Goal: Task Accomplishment & Management: Manage account settings

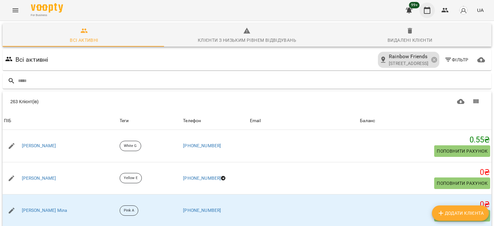
click at [430, 10] on icon "button" at bounding box center [427, 10] width 8 height 8
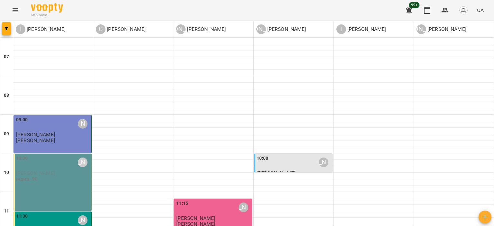
scroll to position [129, 0]
click at [43, 154] on div "10:00 [PERSON_NAME] [PERSON_NAME]. 90" at bounding box center [53, 182] width 78 height 57
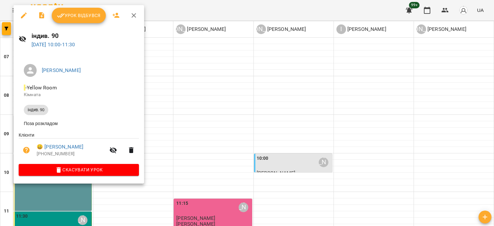
click at [80, 14] on span "Урок відбувся" at bounding box center [79, 16] width 44 height 8
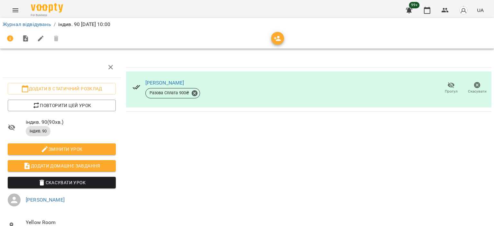
scroll to position [54, 0]
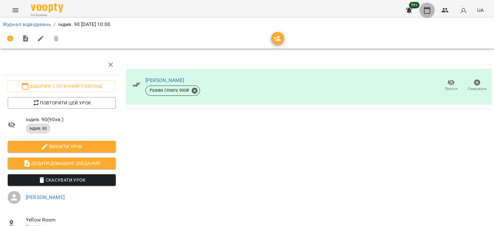
click at [431, 10] on icon "button" at bounding box center [427, 10] width 6 height 7
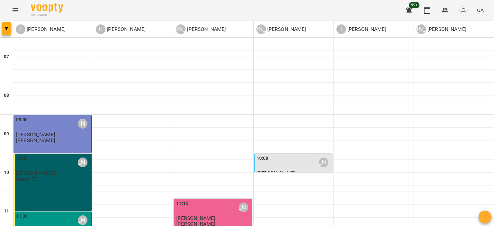
scroll to position [193, 0]
type input "**********"
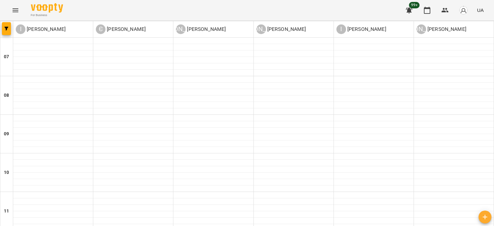
scroll to position [322, 0]
type input "**********"
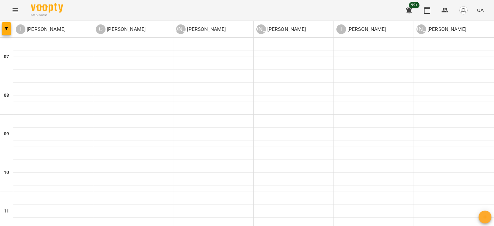
scroll to position [257, 0]
type input "**********"
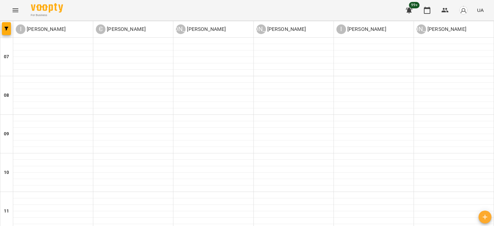
scroll to position [290, 0]
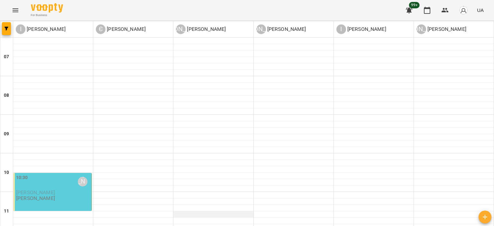
scroll to position [304, 0]
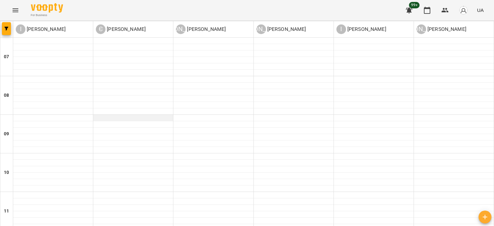
scroll to position [290, 0]
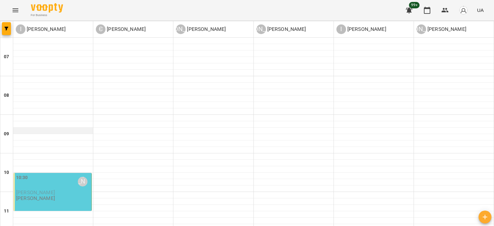
scroll to position [257, 0]
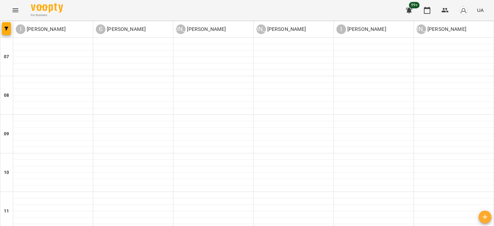
scroll to position [322, 0]
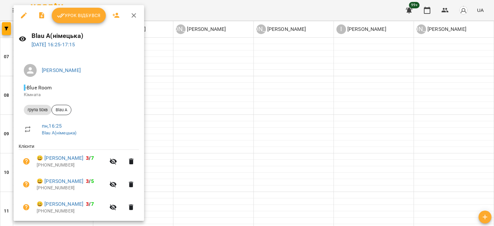
scroll to position [0, 0]
click at [133, 15] on icon "button" at bounding box center [134, 15] width 5 height 5
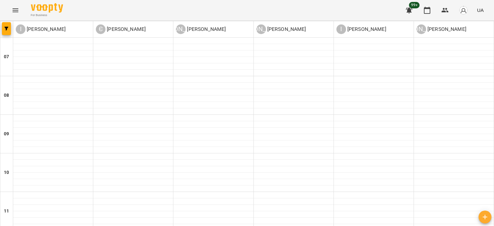
scroll to position [354, 0]
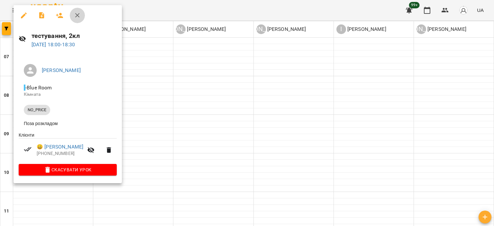
click at [76, 15] on icon "button" at bounding box center [78, 16] width 8 height 8
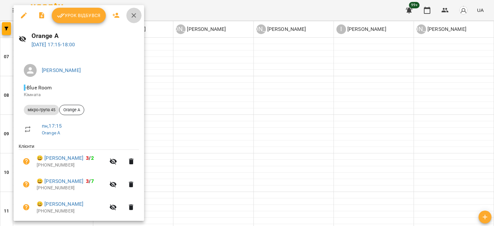
drag, startPoint x: 135, startPoint y: 14, endPoint x: 125, endPoint y: 30, distance: 19.5
click at [135, 15] on icon "button" at bounding box center [134, 16] width 8 height 8
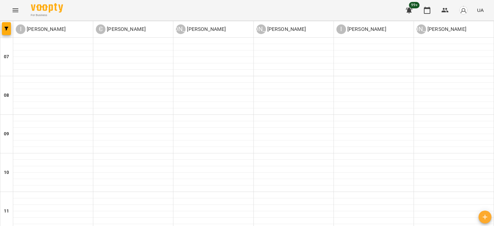
scroll to position [337, 0]
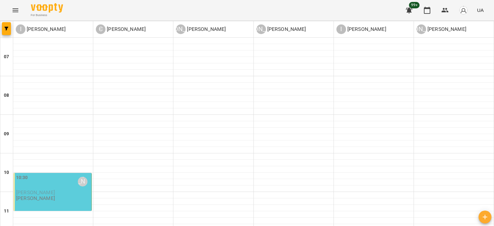
scroll to position [386, 0]
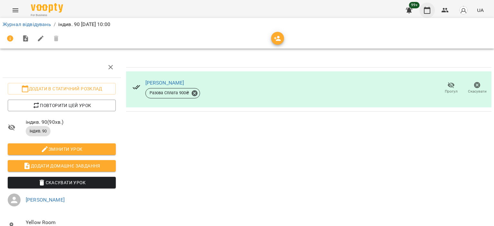
click at [427, 9] on icon "button" at bounding box center [427, 10] width 8 height 8
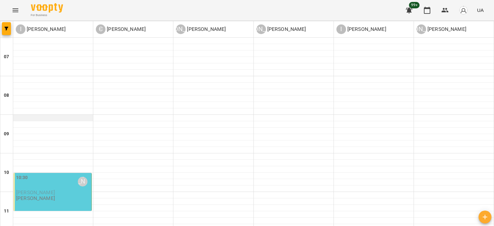
scroll to position [290, 0]
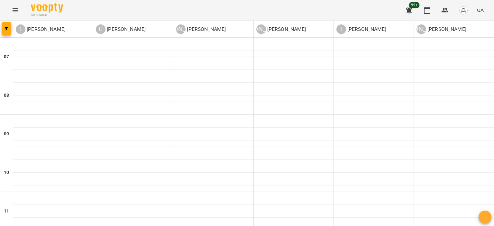
scroll to position [322, 0]
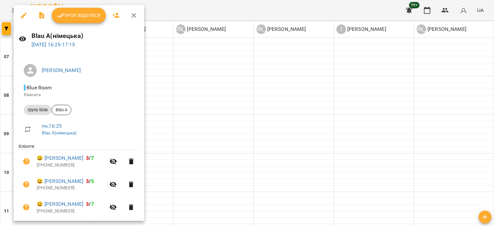
drag, startPoint x: 132, startPoint y: 16, endPoint x: 135, endPoint y: 18, distance: 3.5
click at [134, 16] on icon "button" at bounding box center [134, 16] width 8 height 8
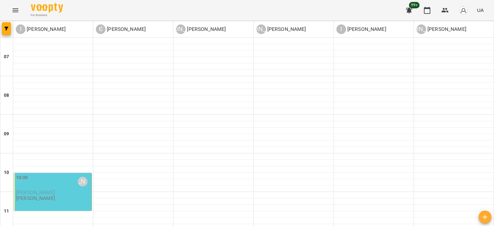
scroll to position [433, 0]
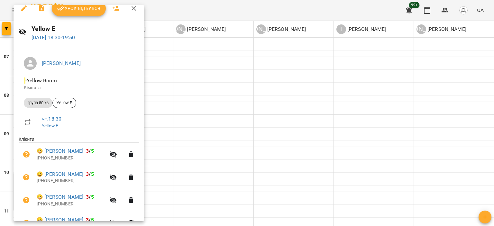
scroll to position [0, 0]
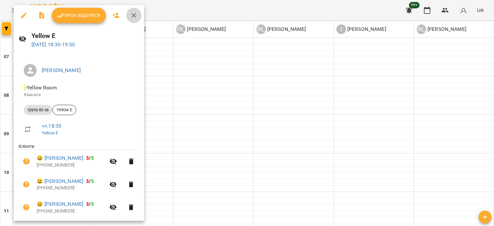
click at [132, 14] on icon "button" at bounding box center [134, 16] width 8 height 8
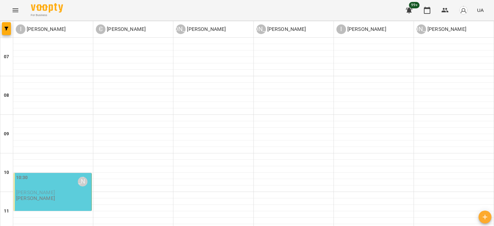
scroll to position [401, 0]
